Goal: Transaction & Acquisition: Download file/media

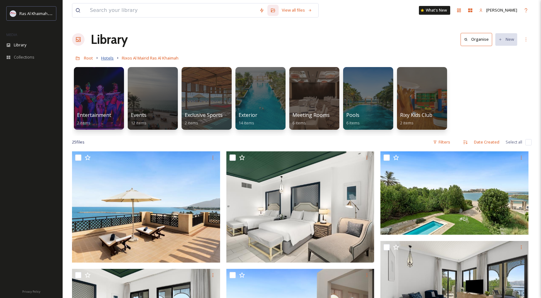
click at [105, 58] on span "Hotels" at bounding box center [107, 58] width 13 height 6
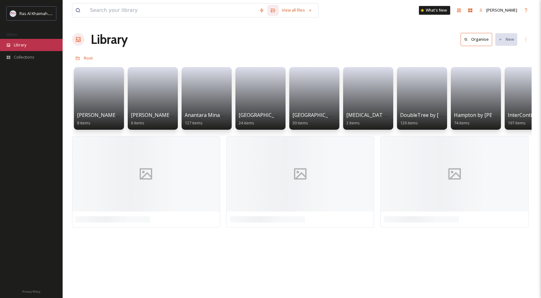
click at [22, 44] on span "Library" at bounding box center [20, 45] width 13 height 6
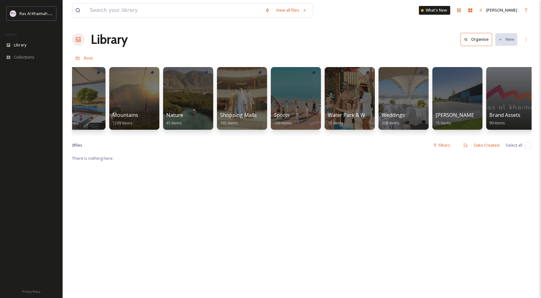
scroll to position [0, 495]
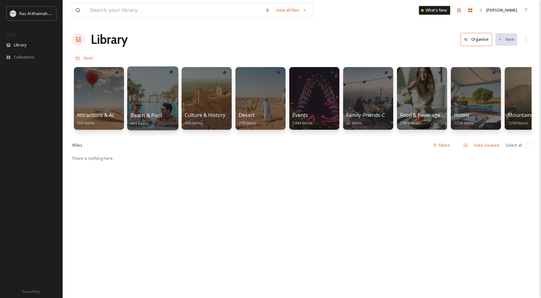
click at [146, 99] on div at bounding box center [152, 98] width 51 height 64
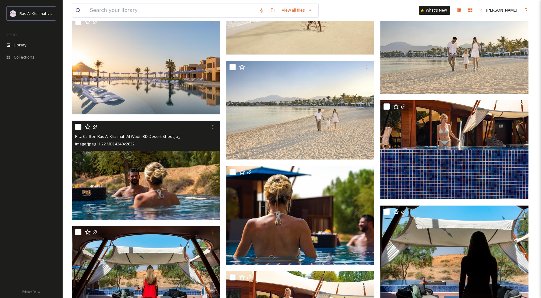
scroll to position [615, 0]
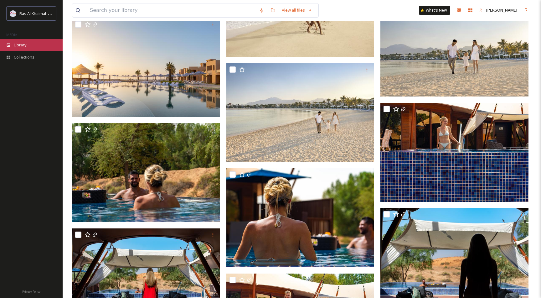
click at [22, 44] on span "Library" at bounding box center [20, 45] width 13 height 6
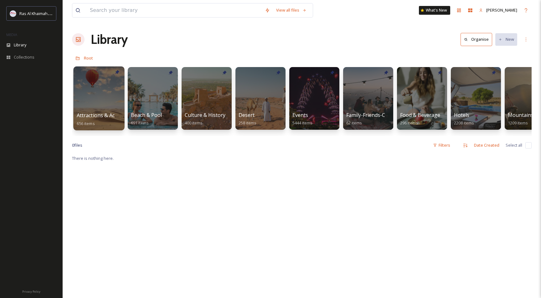
click at [100, 94] on div at bounding box center [98, 98] width 51 height 64
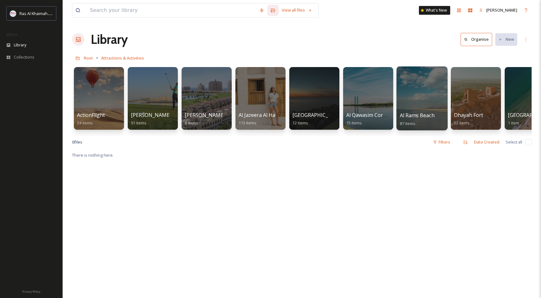
click at [416, 91] on div at bounding box center [421, 98] width 51 height 64
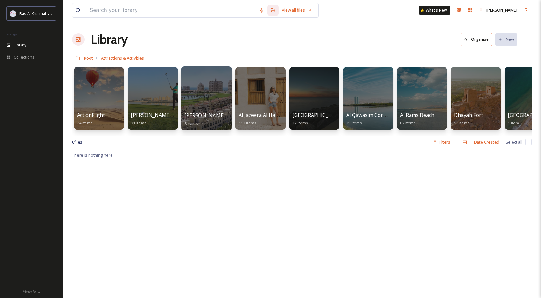
click at [210, 79] on div at bounding box center [206, 98] width 51 height 64
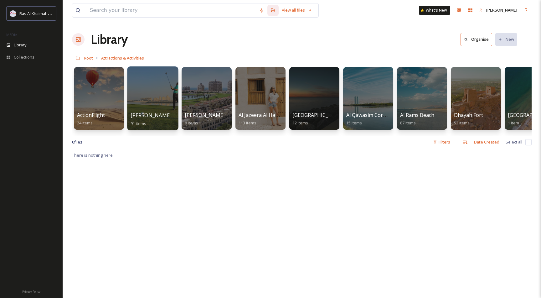
click at [153, 82] on div at bounding box center [152, 98] width 51 height 64
click at [106, 86] on div at bounding box center [98, 98] width 51 height 64
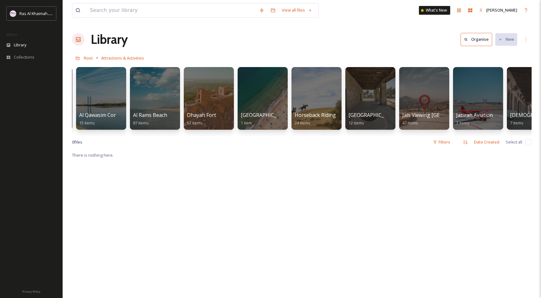
scroll to position [0, 285]
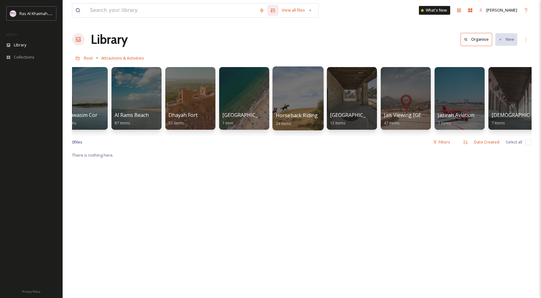
click at [293, 90] on div at bounding box center [297, 98] width 51 height 64
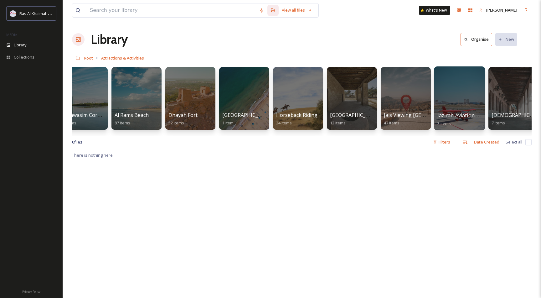
click at [455, 95] on div at bounding box center [459, 98] width 51 height 64
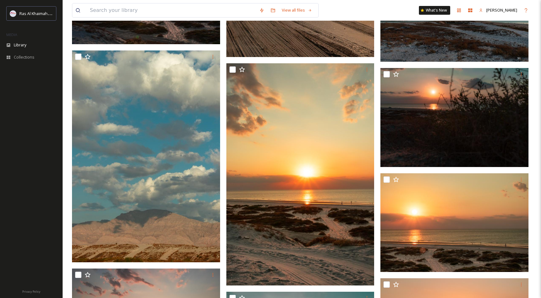
scroll to position [686, 0]
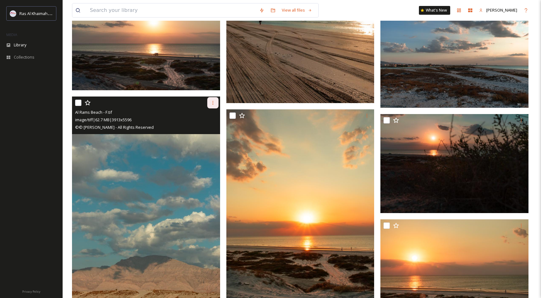
click at [214, 104] on icon at bounding box center [212, 102] width 5 height 5
click at [203, 127] on span "Download" at bounding box center [205, 129] width 19 height 6
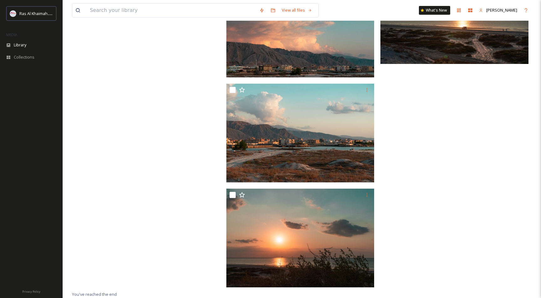
scroll to position [1483, 0]
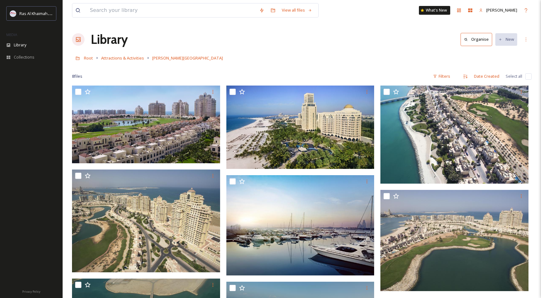
scroll to position [93, 0]
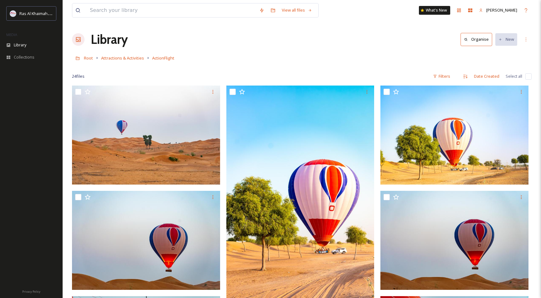
click at [321, 52] on div "Root Attractions & Activities ActionFlight" at bounding box center [301, 58] width 459 height 12
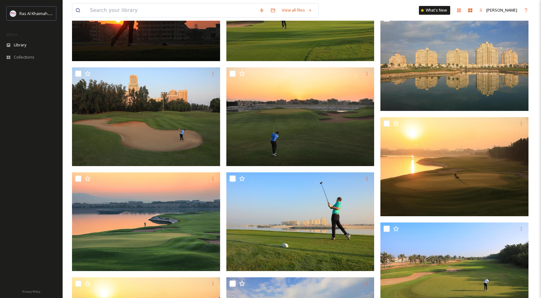
scroll to position [546, 0]
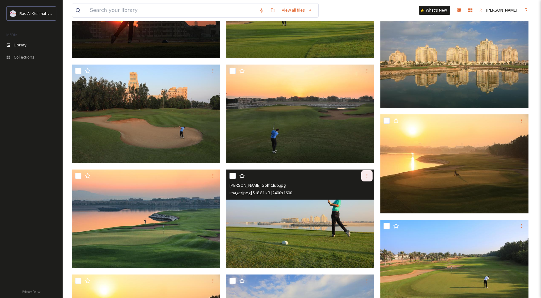
click at [368, 174] on icon at bounding box center [366, 175] width 5 height 5
click at [359, 202] on span "Download" at bounding box center [359, 201] width 19 height 6
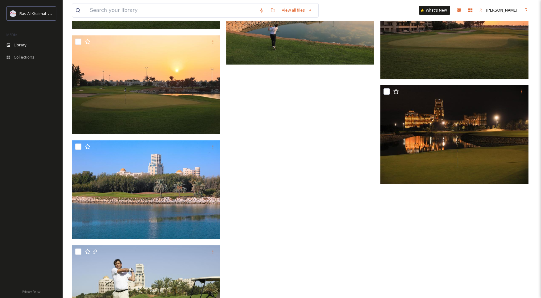
scroll to position [3169, 0]
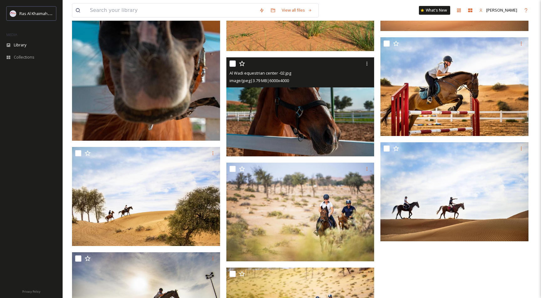
scroll to position [681, 0]
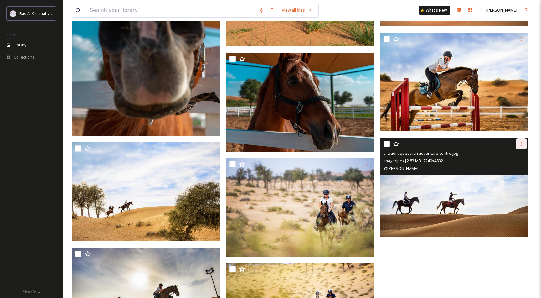
click at [522, 143] on icon at bounding box center [521, 143] width 5 height 5
click at [513, 170] on span "Download" at bounding box center [513, 170] width 19 height 6
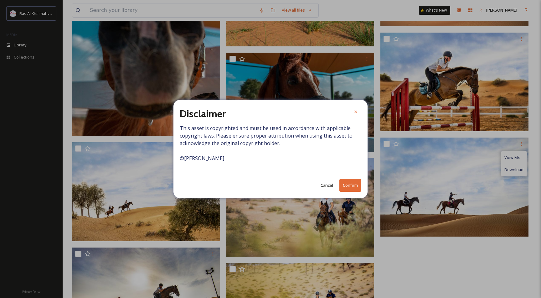
click at [345, 185] on button "Confirm" at bounding box center [350, 185] width 22 height 13
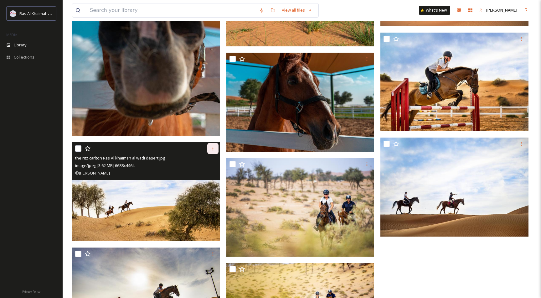
click at [211, 147] on icon at bounding box center [212, 148] width 5 height 5
click at [206, 172] on span "Download" at bounding box center [205, 175] width 19 height 6
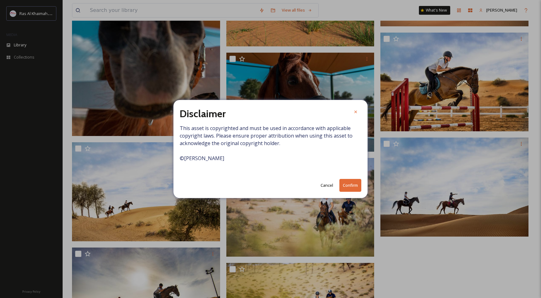
click at [351, 184] on button "Confirm" at bounding box center [350, 185] width 22 height 13
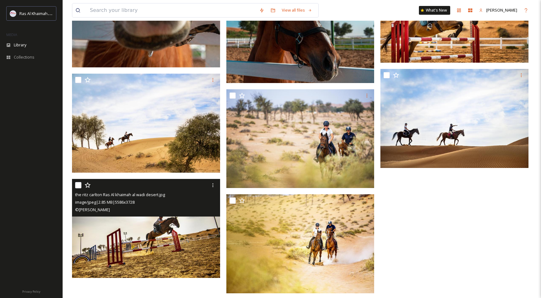
scroll to position [756, 0]
